Goal: Use online tool/utility: Utilize a website feature to perform a specific function

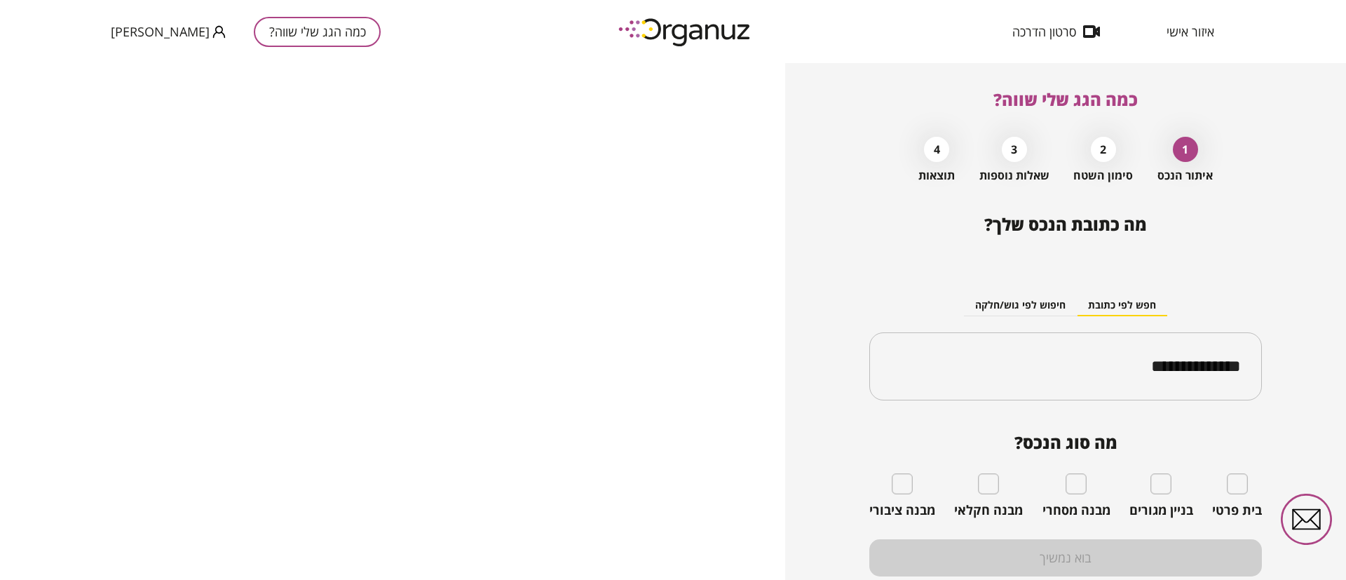
scroll to position [50, 0]
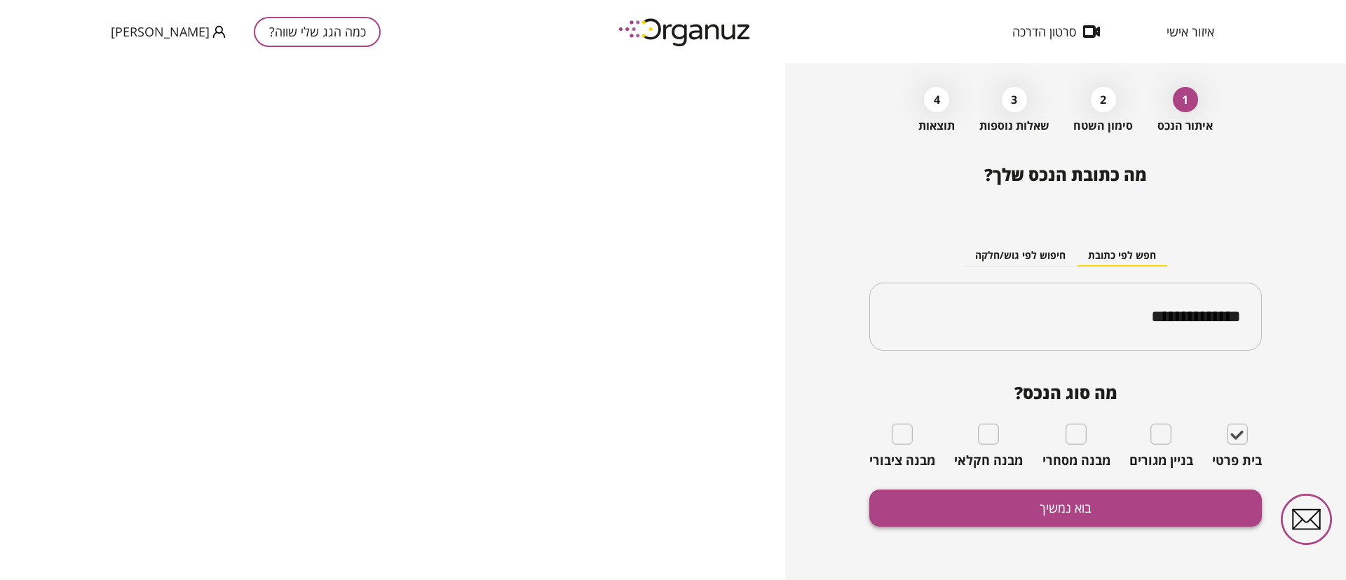
click at [1179, 509] on button "בוא נמשיך" at bounding box center [1066, 508] width 393 height 37
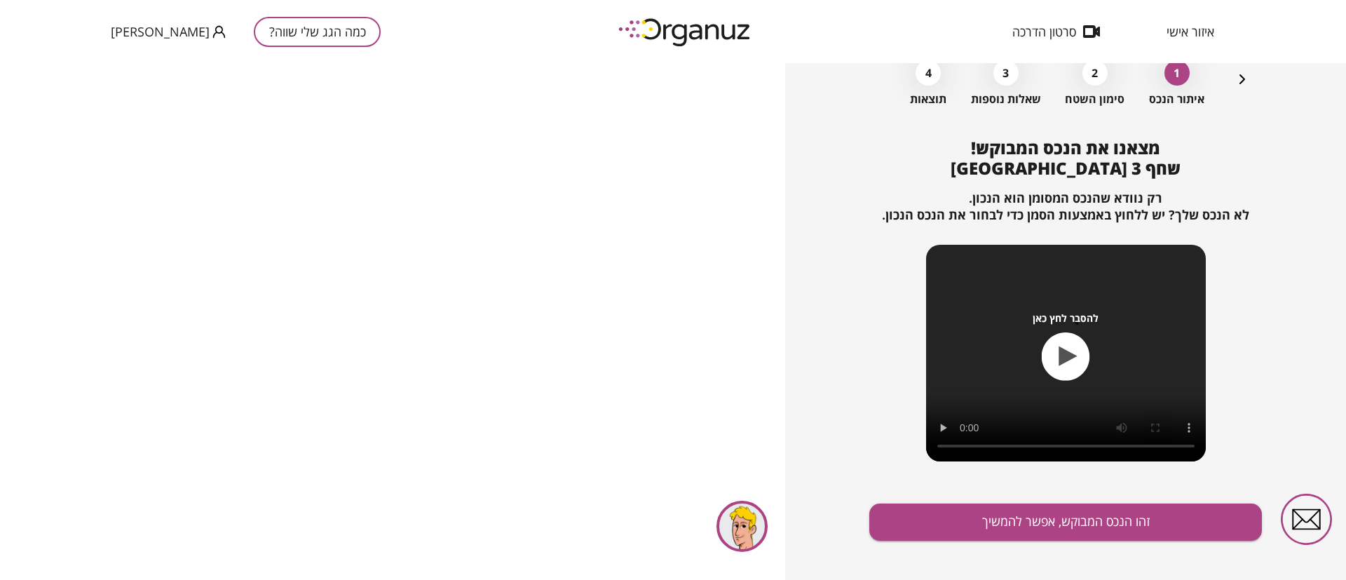
scroll to position [90, 0]
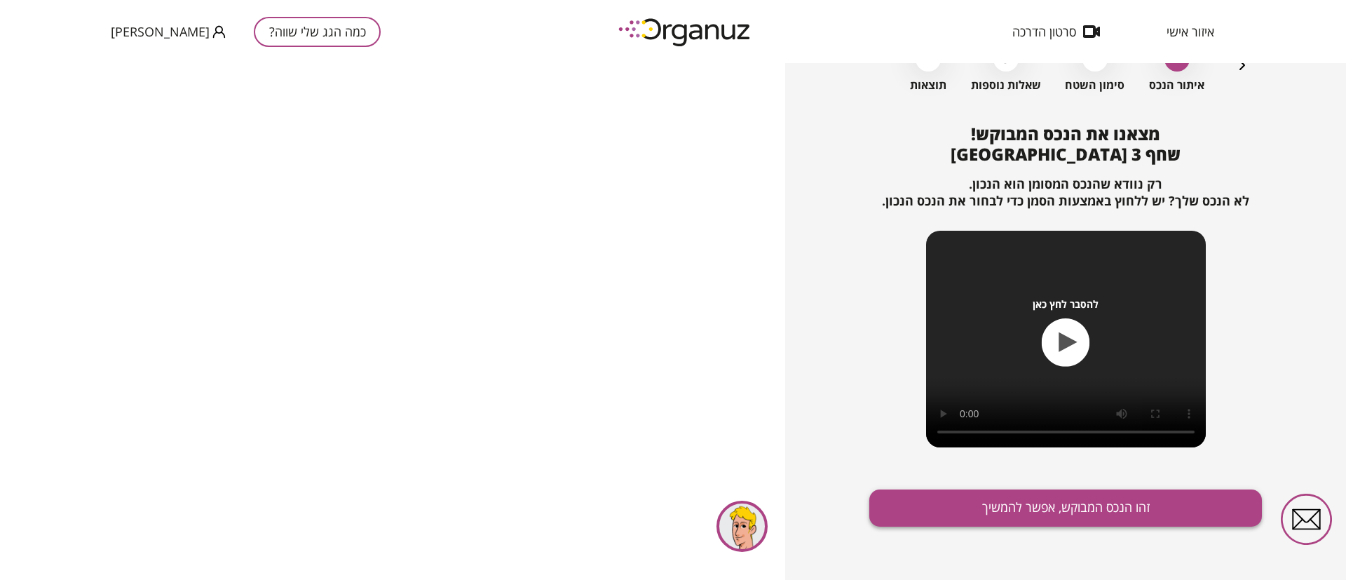
click at [1022, 508] on button "זהו הנכס המבוקש, אפשר להמשיך" at bounding box center [1066, 508] width 393 height 37
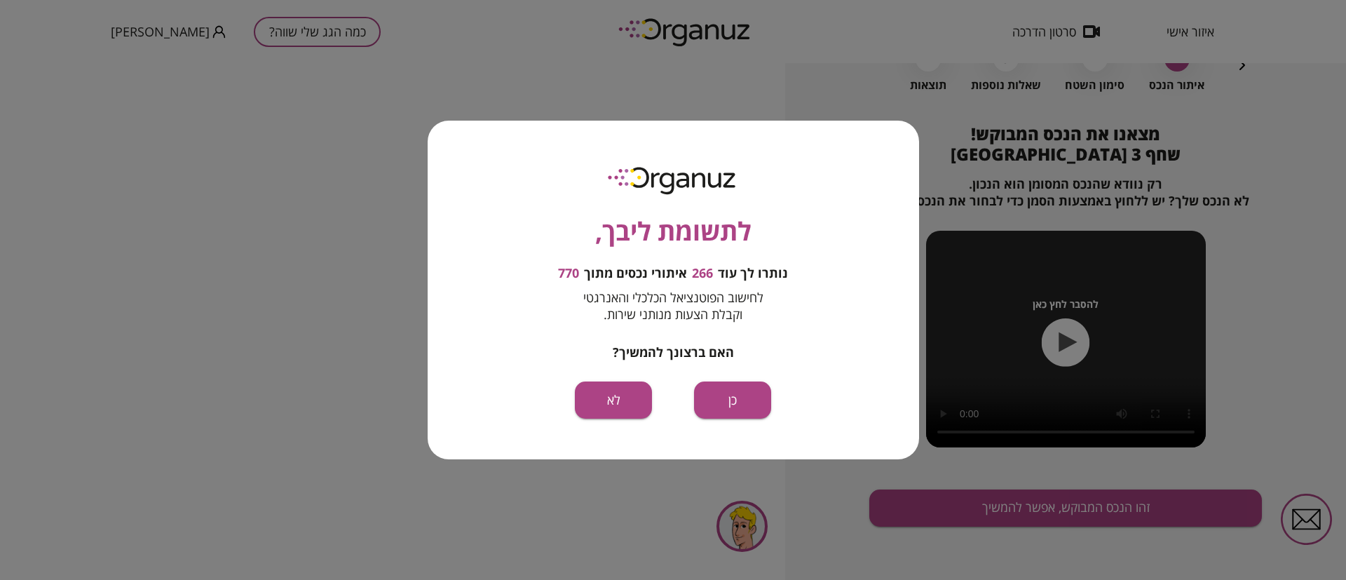
click at [731, 397] on button "כן" at bounding box center [732, 400] width 77 height 37
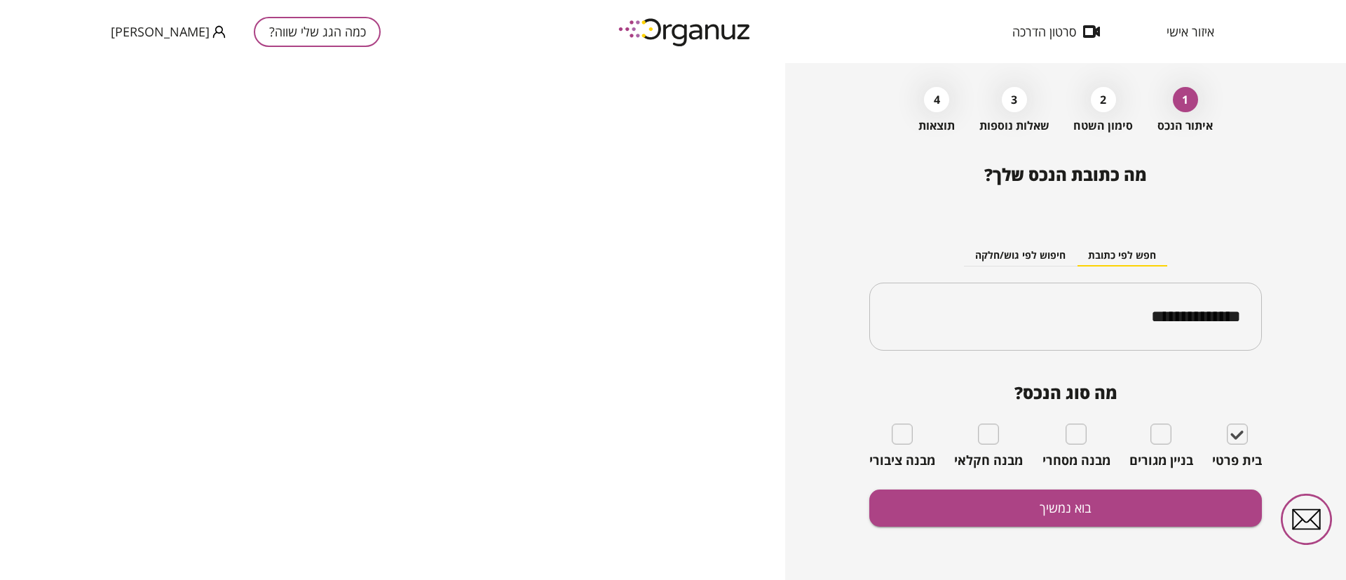
scroll to position [50, 0]
click at [1044, 506] on button "בוא נמשיך" at bounding box center [1066, 508] width 393 height 37
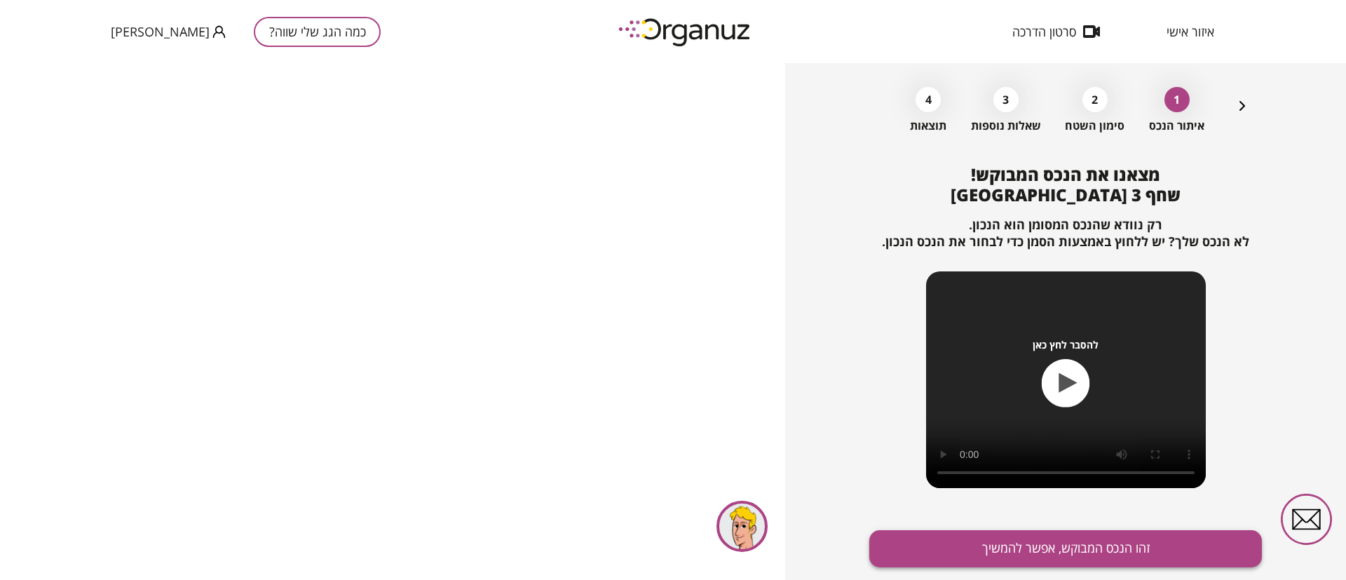
click at [1059, 544] on button "זהו הנכס המבוקש, אפשר להמשיך" at bounding box center [1066, 548] width 393 height 37
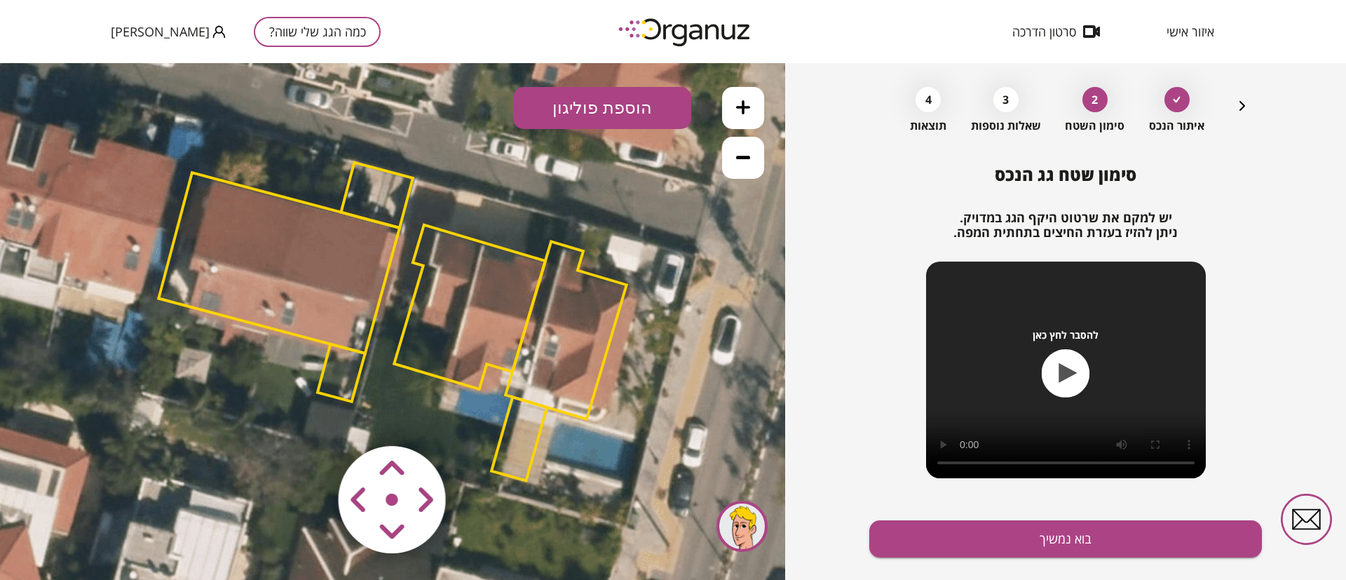
click at [494, 289] on polygon at bounding box center [469, 307] width 151 height 164
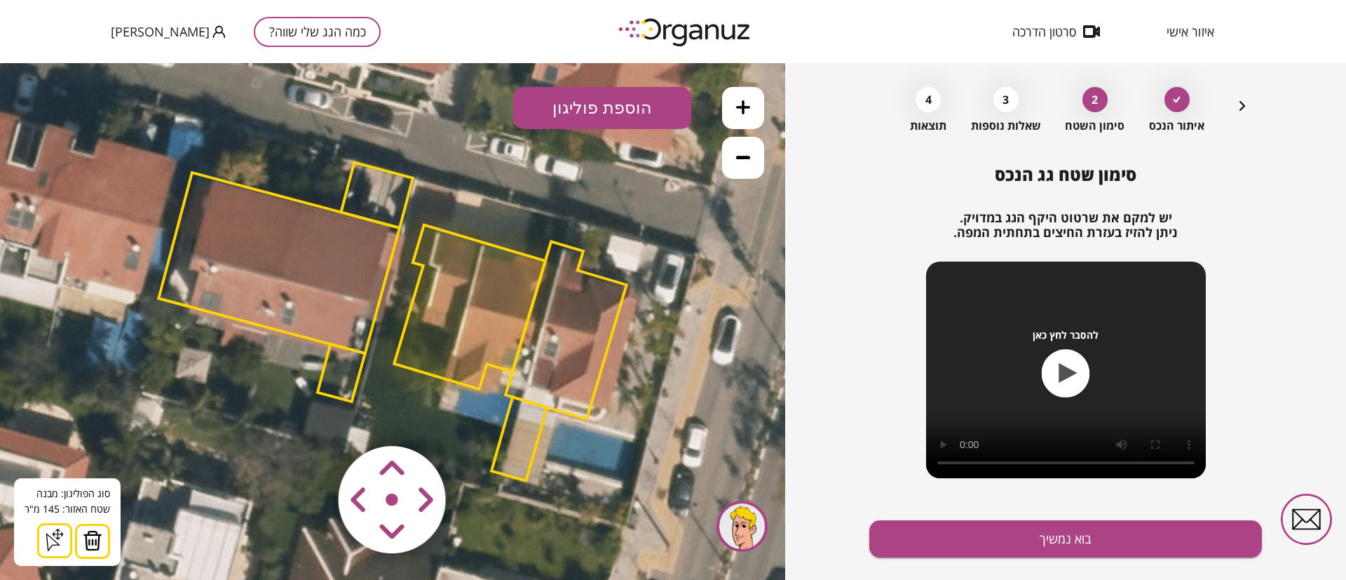
click at [87, 544] on img at bounding box center [93, 540] width 20 height 21
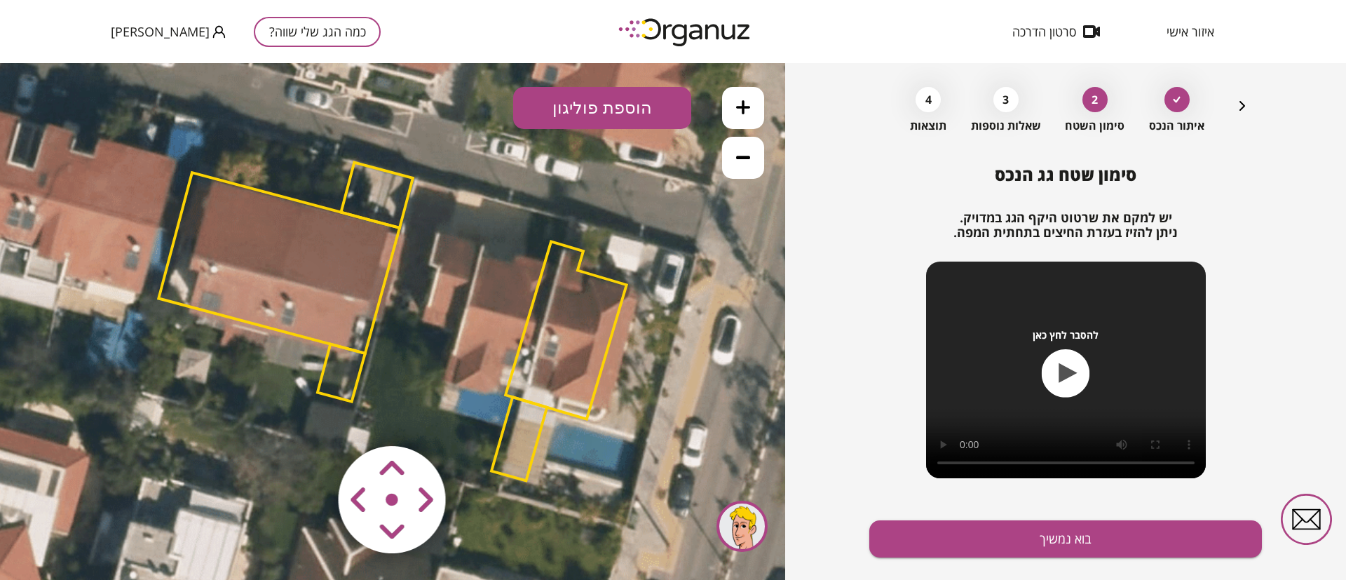
click at [577, 318] on polygon at bounding box center [566, 329] width 121 height 177
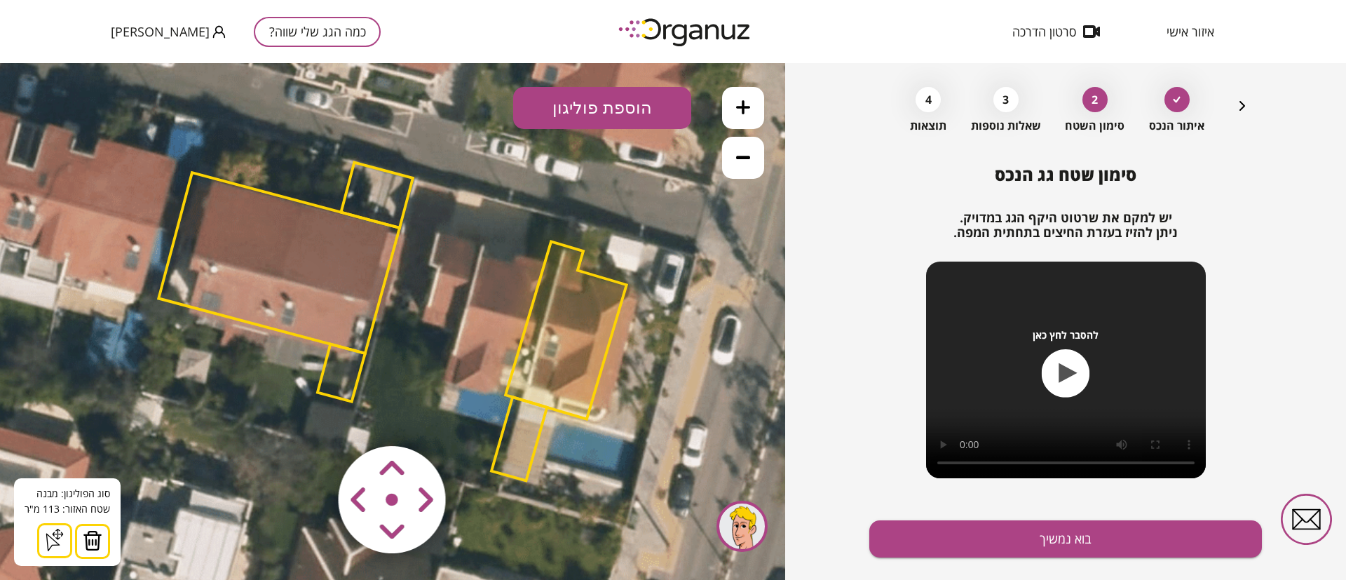
click at [97, 539] on img at bounding box center [93, 540] width 20 height 21
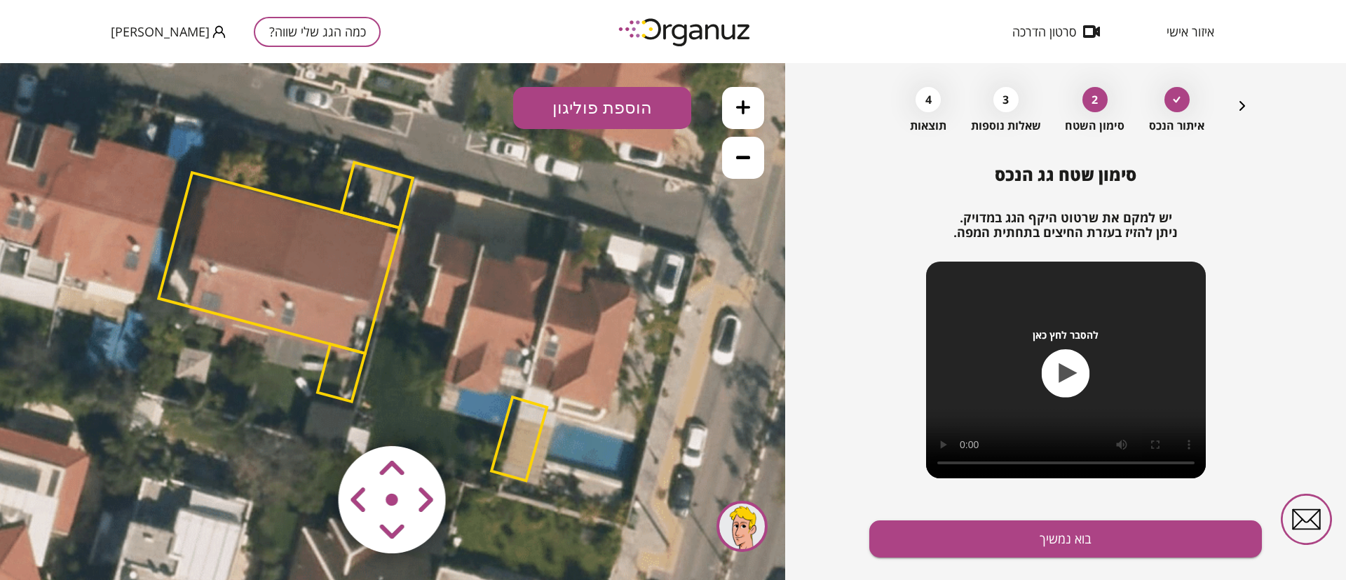
click at [515, 413] on polygon at bounding box center [519, 438] width 55 height 83
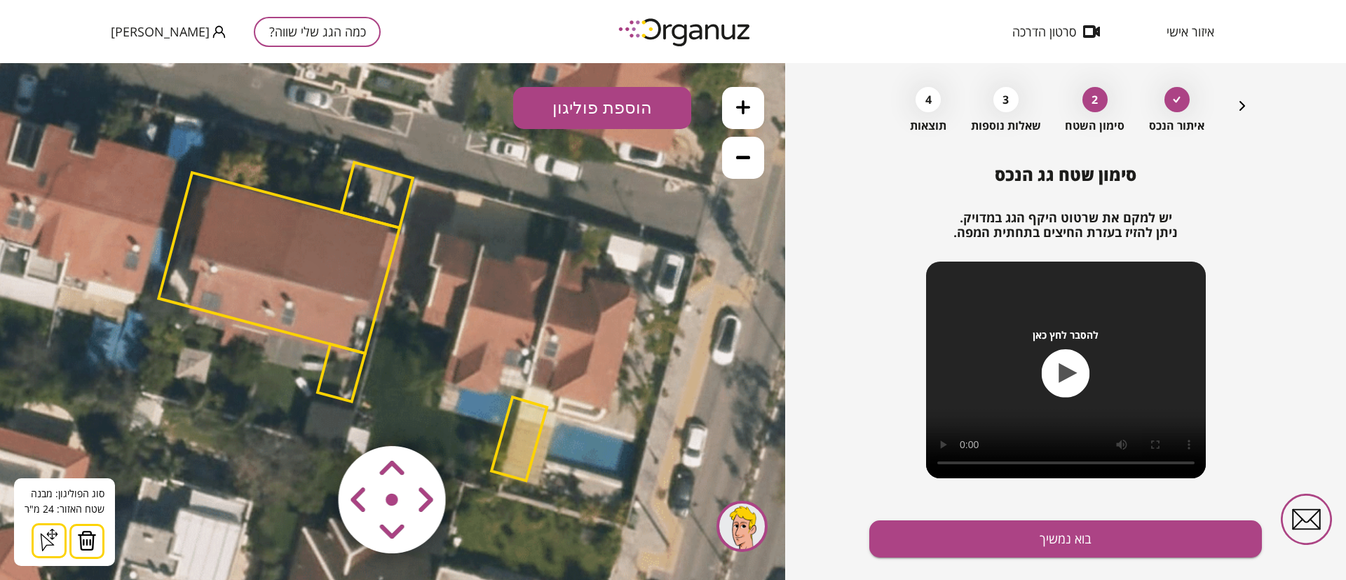
click at [89, 539] on img at bounding box center [87, 540] width 20 height 21
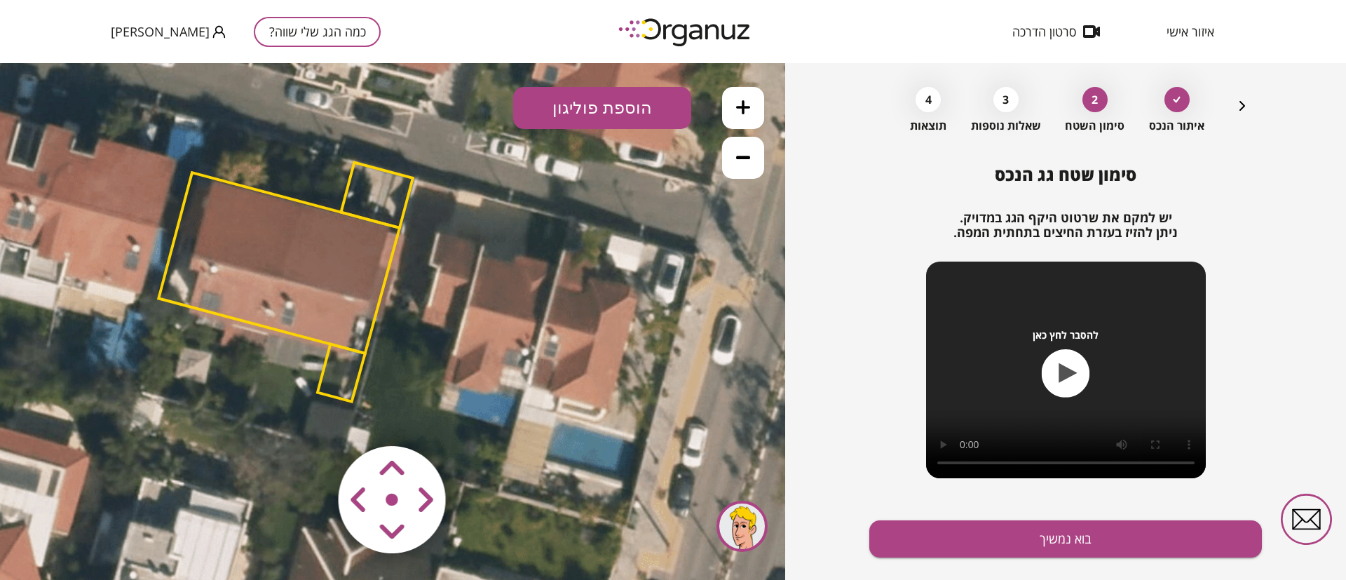
click at [337, 379] on polygon at bounding box center [342, 373] width 48 height 58
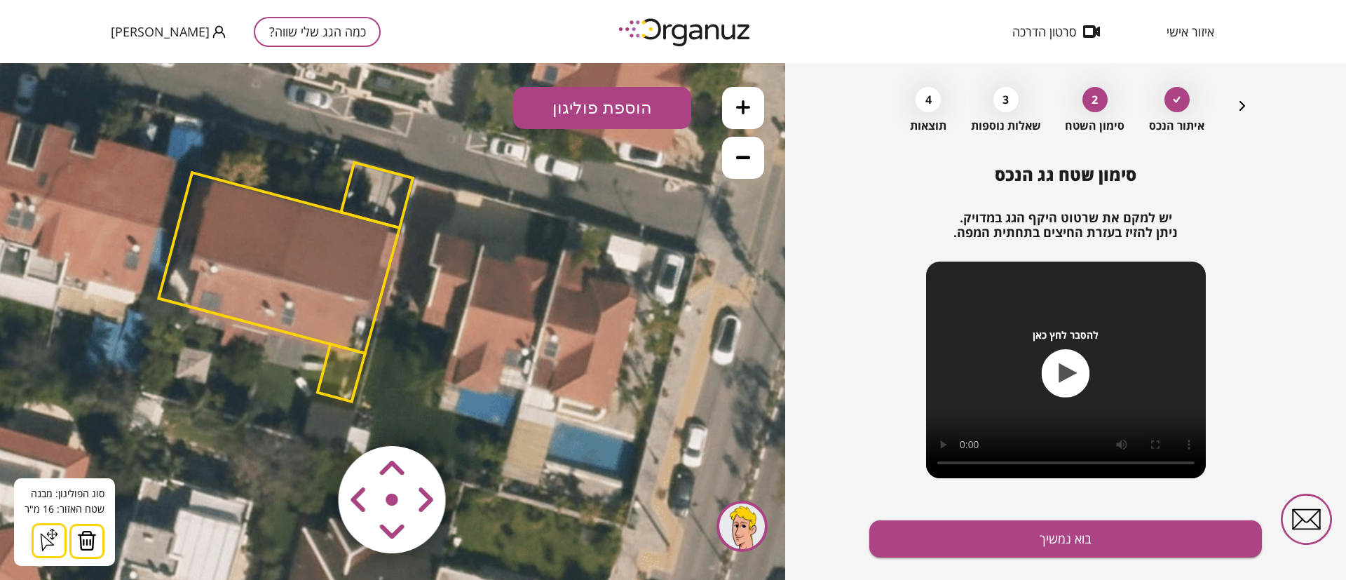
click at [84, 543] on img at bounding box center [87, 540] width 20 height 21
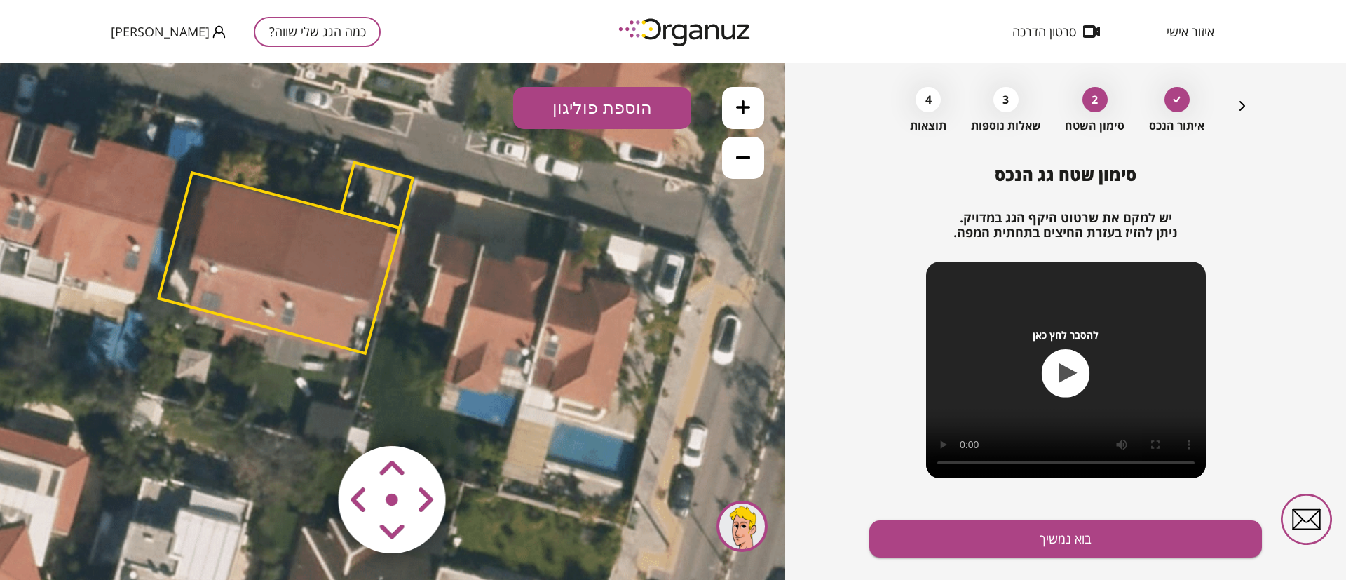
click at [314, 295] on polygon at bounding box center [278, 263] width 241 height 181
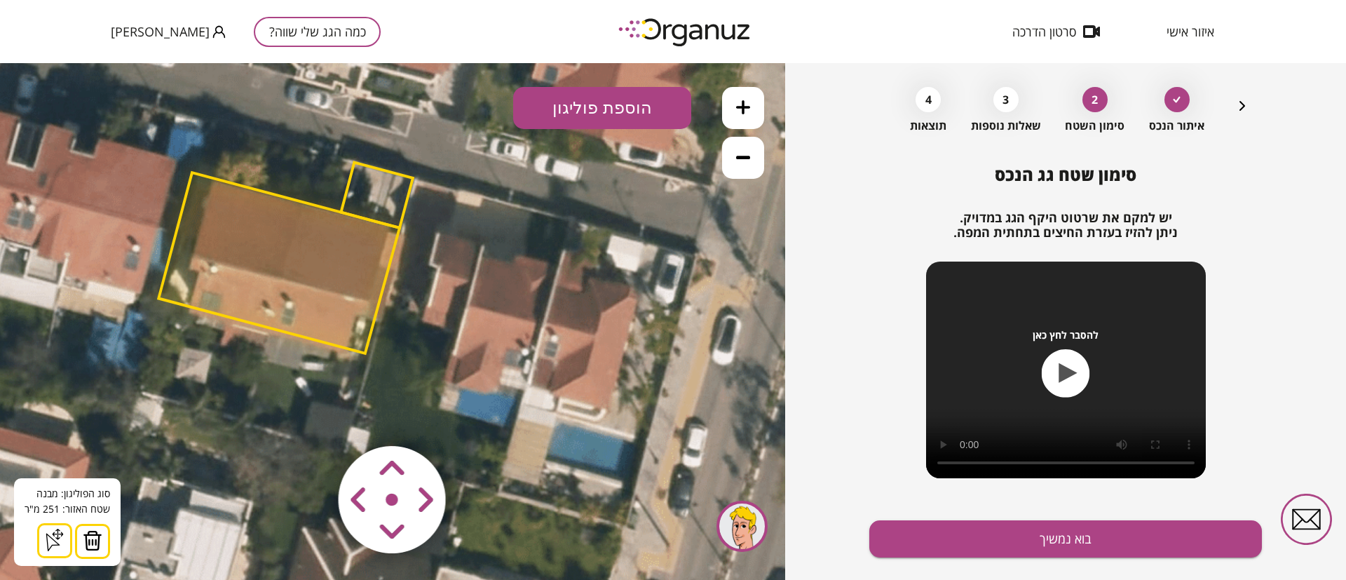
click at [87, 536] on img at bounding box center [93, 540] width 20 height 21
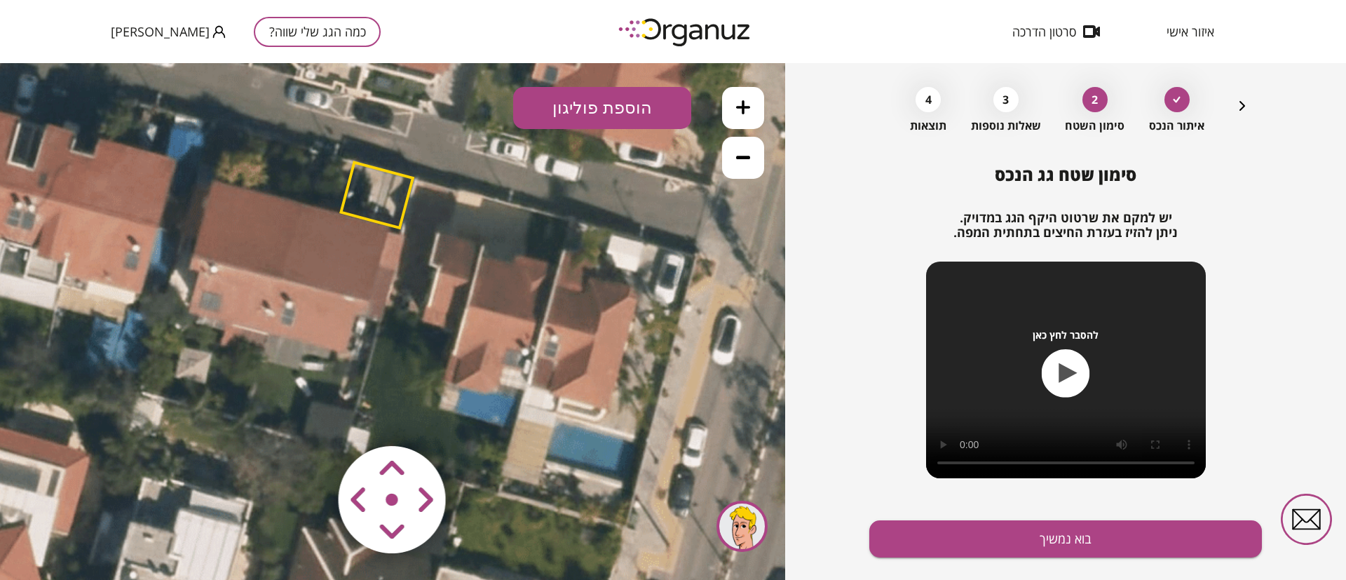
drag, startPoint x: 374, startPoint y: 203, endPoint x: 368, endPoint y: 210, distance: 8.4
click at [374, 203] on polygon at bounding box center [377, 195] width 72 height 65
click at [377, 203] on polygon at bounding box center [377, 194] width 72 height 65
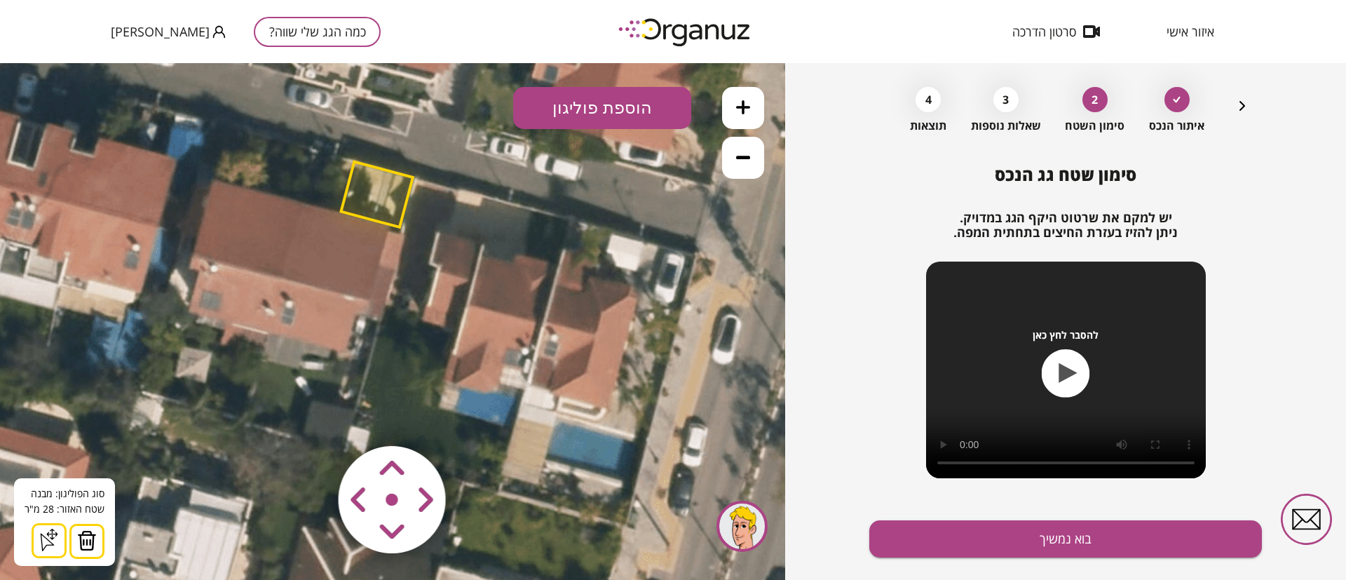
click at [88, 542] on img at bounding box center [87, 540] width 20 height 21
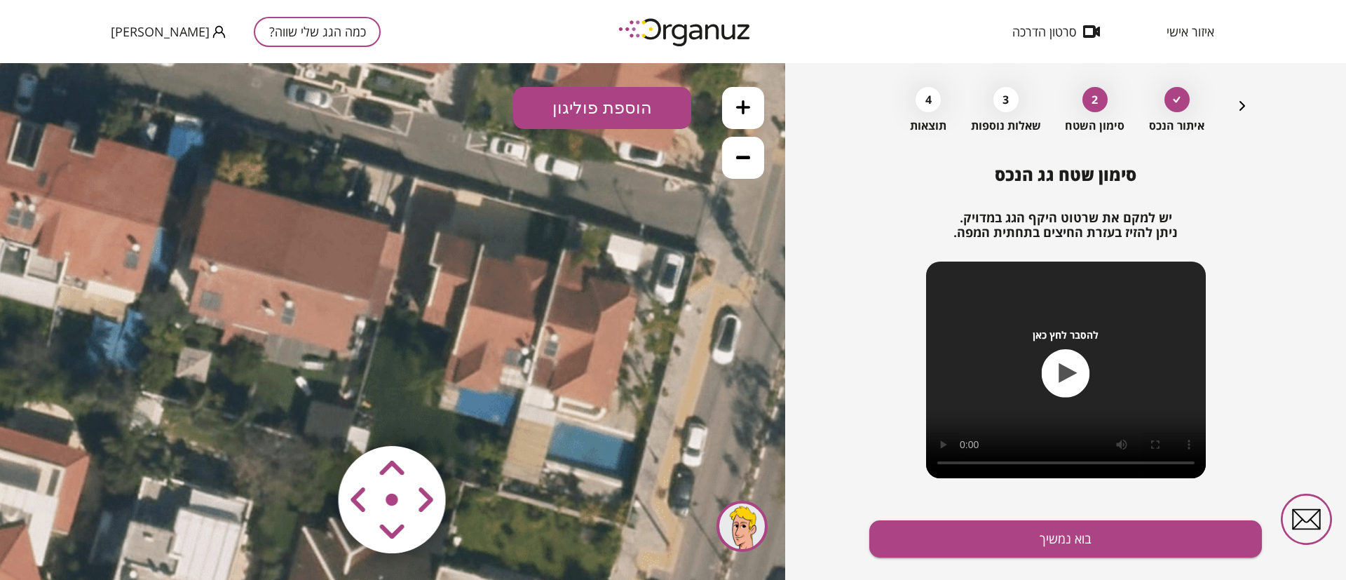
click at [594, 110] on button "הוספת פוליגון" at bounding box center [602, 108] width 178 height 42
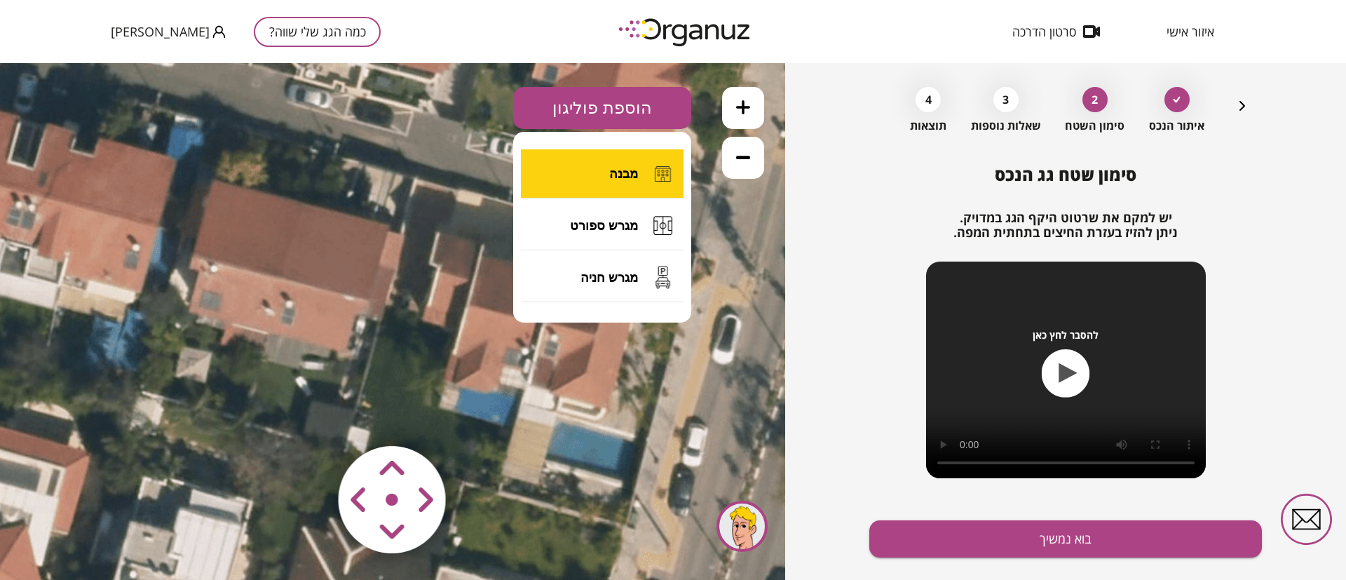
click at [611, 167] on span "מבנה" at bounding box center [623, 173] width 29 height 15
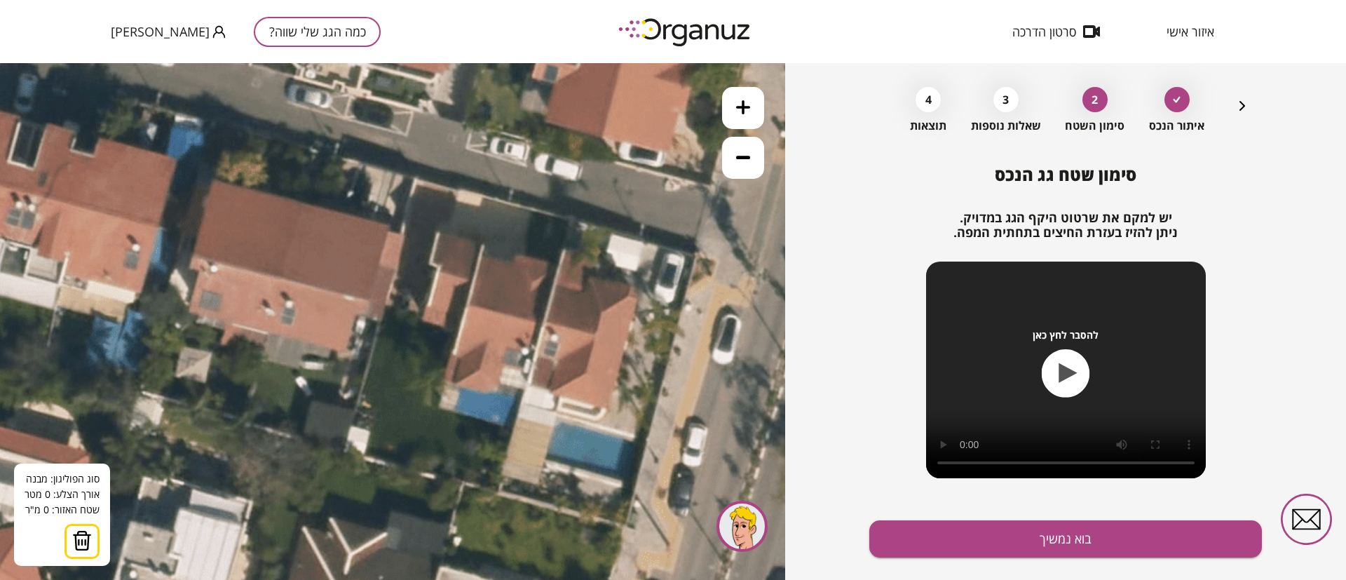
click at [301, 203] on icon at bounding box center [395, 324] width 1420 height 1420
click at [265, 330] on icon at bounding box center [395, 324] width 1420 height 1420
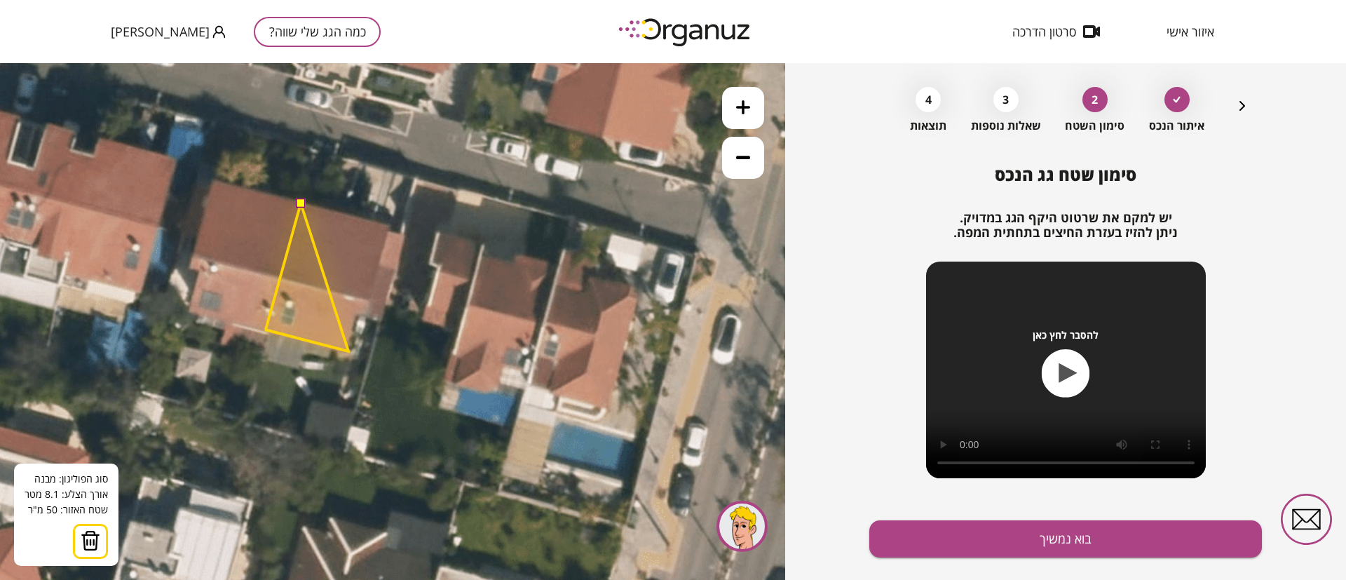
click at [349, 351] on polygon at bounding box center [306, 277] width 83 height 148
click at [353, 316] on polygon at bounding box center [309, 277] width 89 height 148
click at [367, 315] on polygon at bounding box center [316, 277] width 102 height 148
click at [388, 224] on polygon at bounding box center [326, 277] width 123 height 148
click at [301, 201] on button at bounding box center [300, 203] width 10 height 10
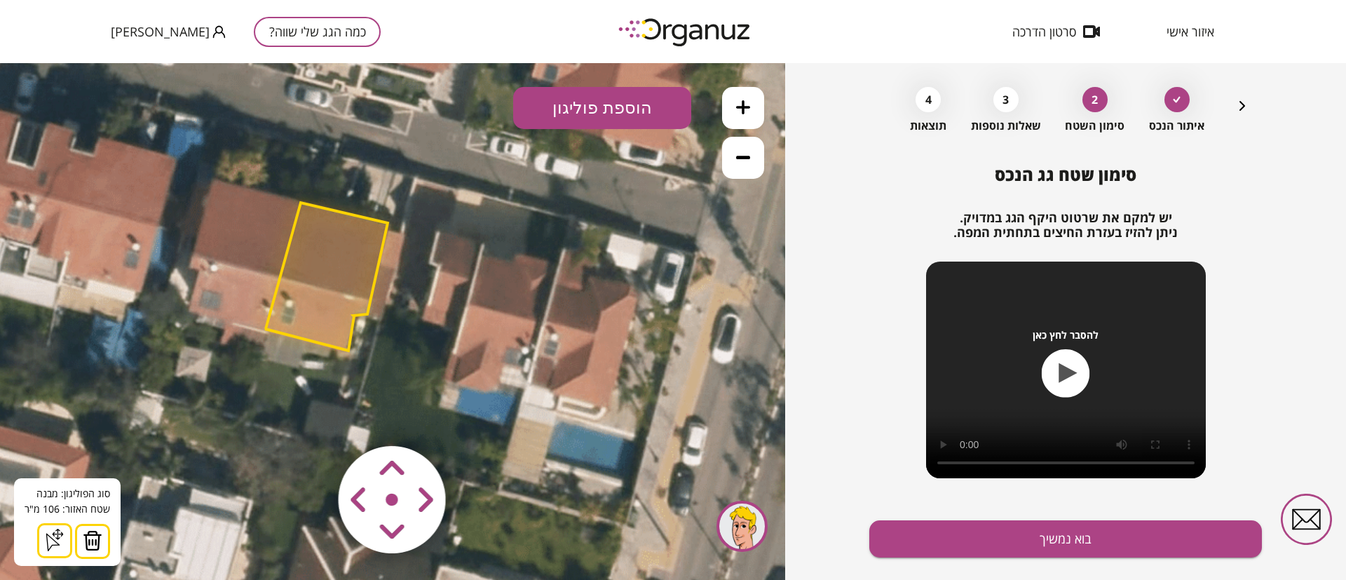
click at [739, 156] on icon at bounding box center [743, 158] width 14 height 4
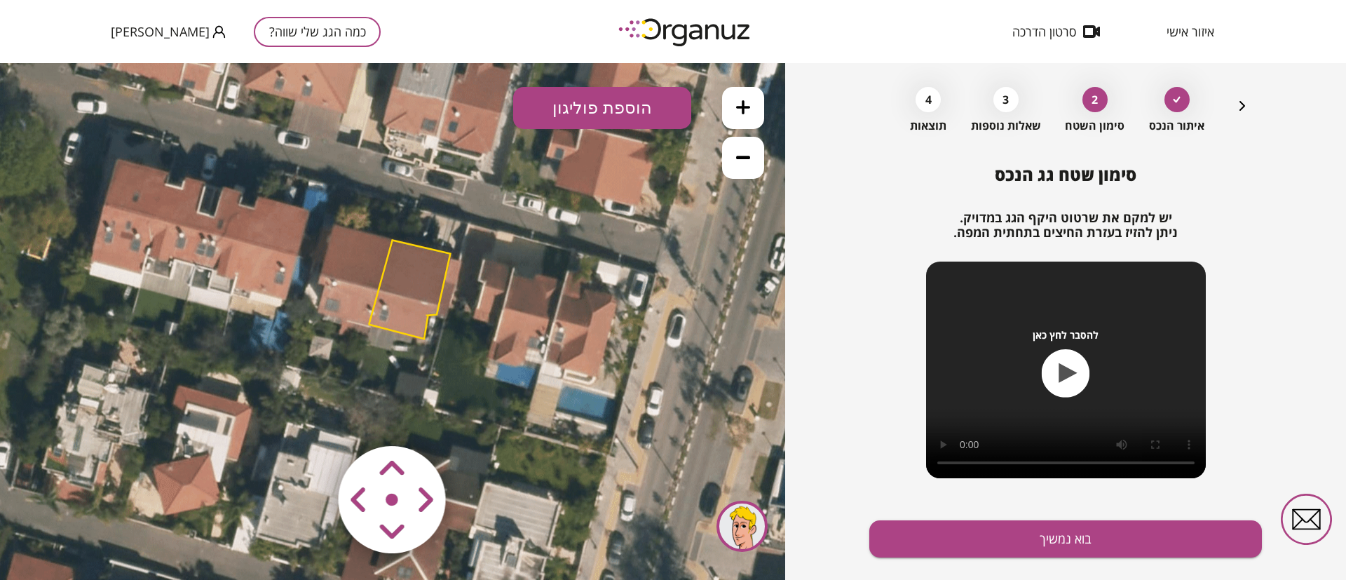
drag, startPoint x: 535, startPoint y: 317, endPoint x: 596, endPoint y: 315, distance: 61.0
click at [596, 315] on icon at bounding box center [455, 320] width 947 height 947
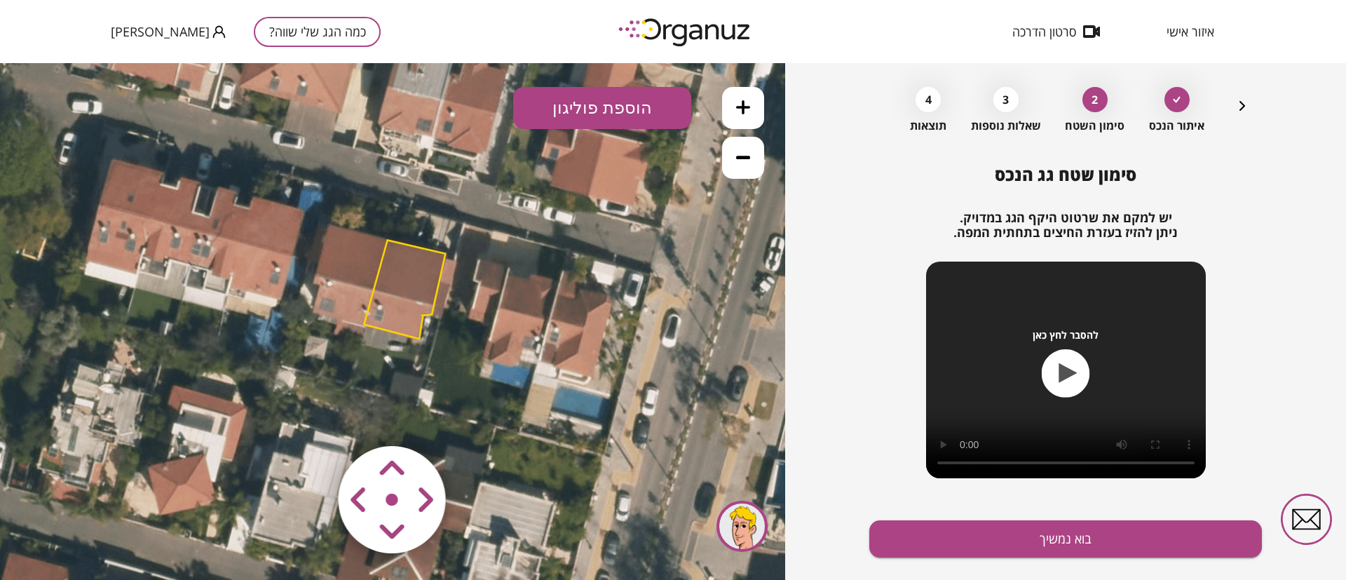
drag, startPoint x: 575, startPoint y: 335, endPoint x: 542, endPoint y: 334, distance: 33.0
click at [535, 333] on icon at bounding box center [450, 320] width 947 height 947
